Goal: Communication & Community: Answer question/provide support

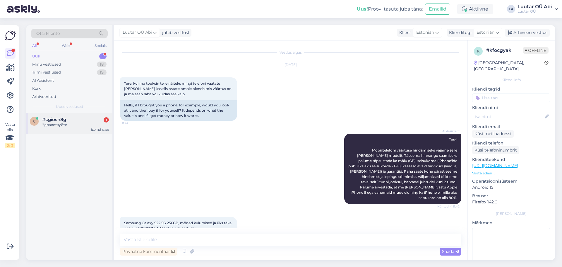
click at [97, 127] on div "Здравствуйте" at bounding box center [75, 124] width 67 height 5
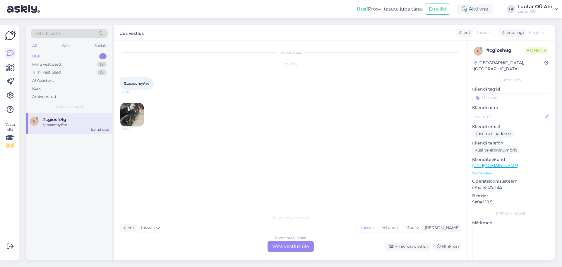
click at [130, 112] on img at bounding box center [131, 114] width 23 height 23
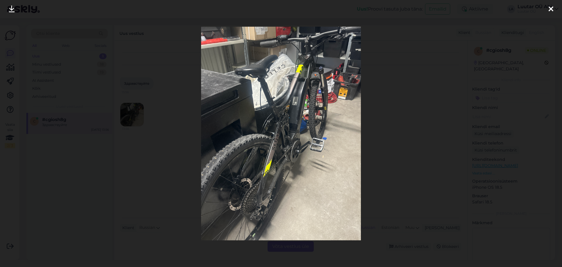
click at [11, 8] on icon at bounding box center [12, 10] width 6 height 8
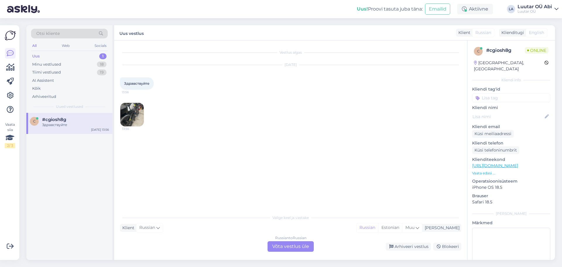
click at [274, 246] on div "Russian to Russian Võta vestlus üle" at bounding box center [291, 246] width 46 height 11
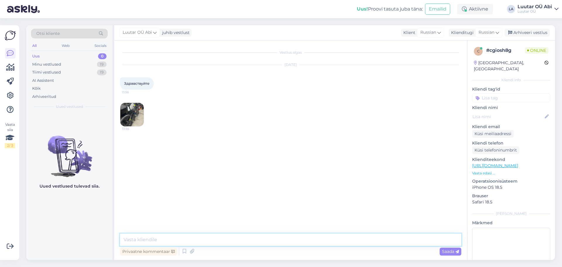
click at [262, 240] on textarea at bounding box center [291, 239] width 342 height 12
type textarea "Здравствуйте!"
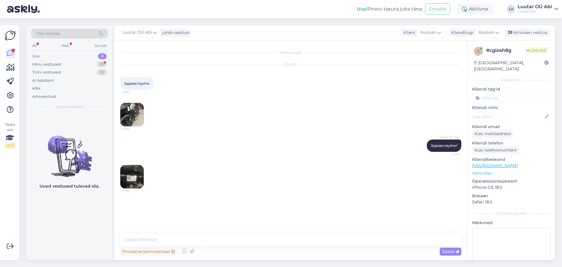
click at [138, 179] on img at bounding box center [131, 176] width 23 height 23
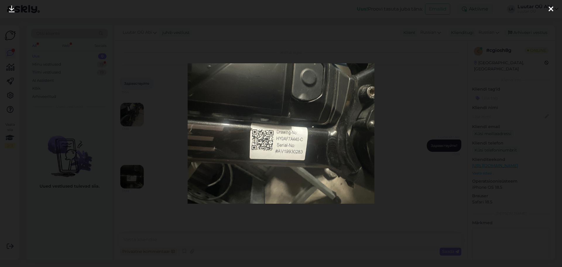
click at [10, 12] on icon at bounding box center [12, 10] width 6 height 8
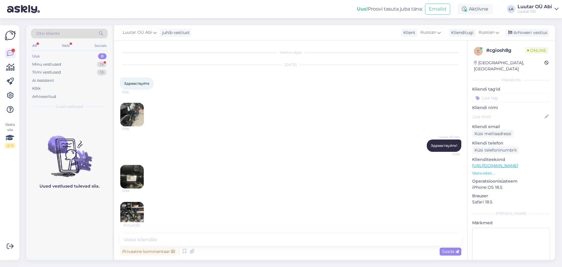
scroll to position [4, 0]
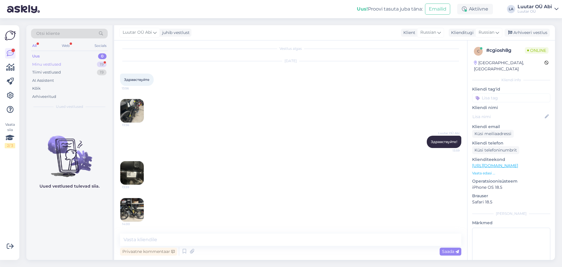
click at [78, 66] on div "Minu vestlused 19" at bounding box center [69, 64] width 77 height 8
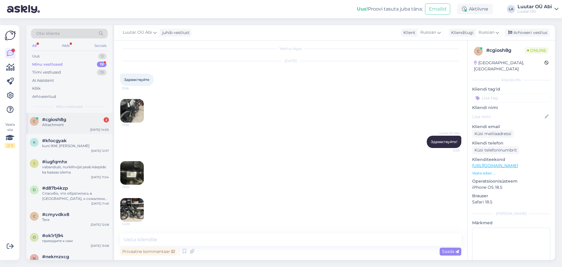
click at [82, 122] on div "Attachment" at bounding box center [75, 124] width 67 height 5
click at [139, 203] on img at bounding box center [131, 209] width 23 height 23
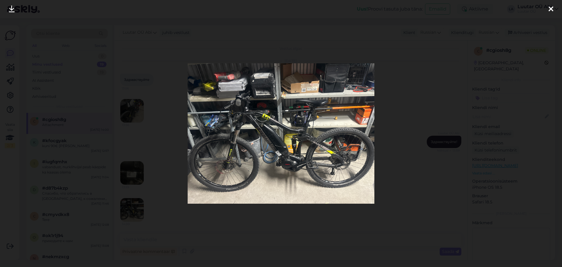
click at [14, 11] on icon at bounding box center [12, 10] width 6 height 8
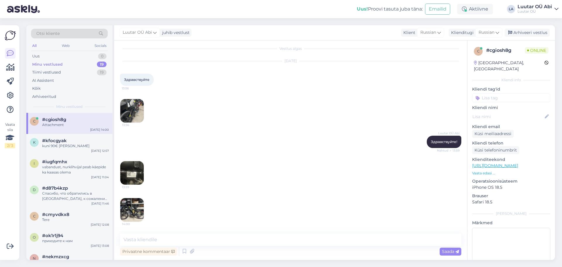
click at [226, 130] on div "Luutar OÜ Abi Здравствуйте! Nähtud ✓ 13:59" at bounding box center [291, 141] width 342 height 25
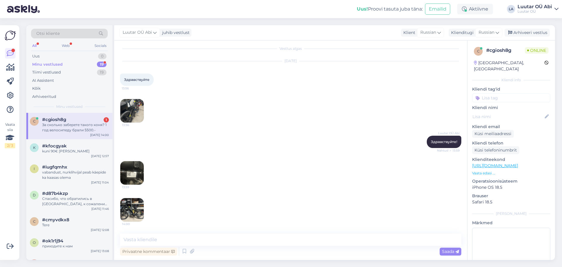
scroll to position [34, 0]
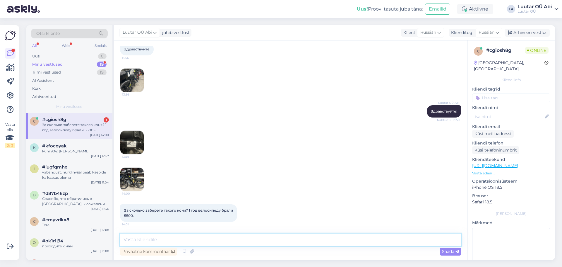
click at [210, 242] on textarea at bounding box center [291, 239] width 342 height 12
click at [250, 146] on div "13:59" at bounding box center [291, 142] width 342 height 37
click at [286, 252] on div "Privaatne kommentaar Saada" at bounding box center [291, 251] width 342 height 11
click at [216, 242] on textarea at bounding box center [291, 239] width 342 height 12
type textarea "с [PERSON_NAME] пойдет время"
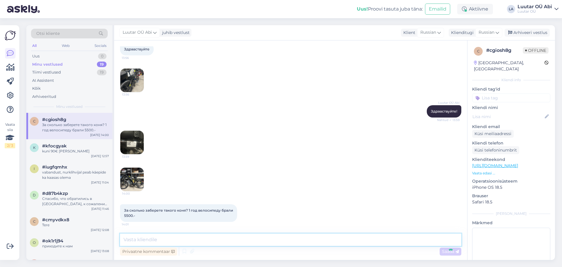
scroll to position [59, 0]
